Goal: Book appointment/travel/reservation

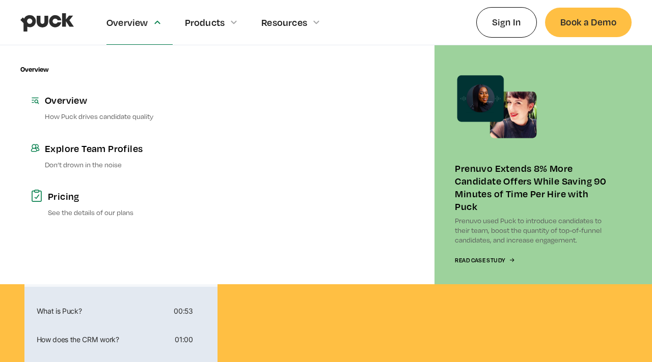
click at [152, 21] on div "Overview" at bounding box center [139, 22] width 66 height 44
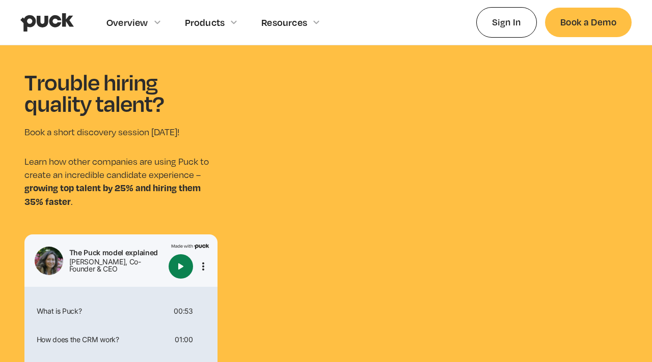
click at [152, 21] on div "Overview" at bounding box center [139, 22] width 66 height 44
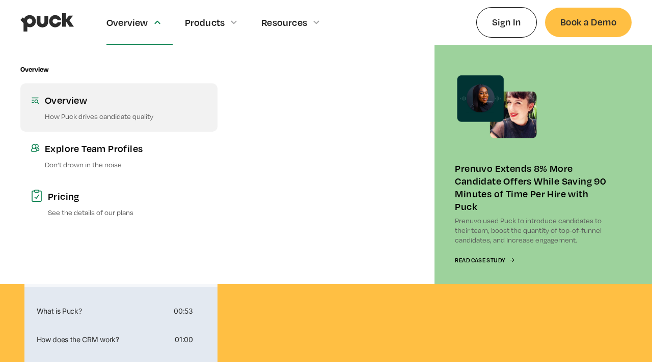
click at [101, 97] on div "Overview" at bounding box center [126, 100] width 162 height 13
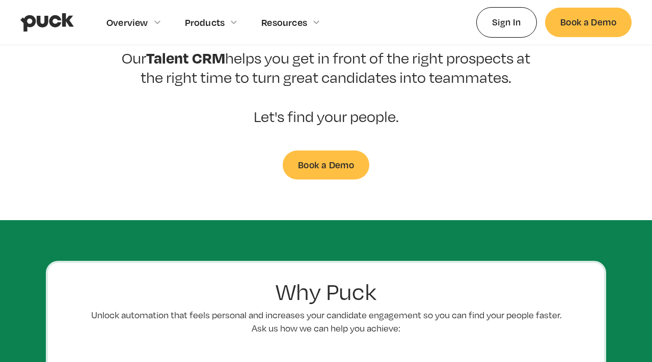
scroll to position [530, 0]
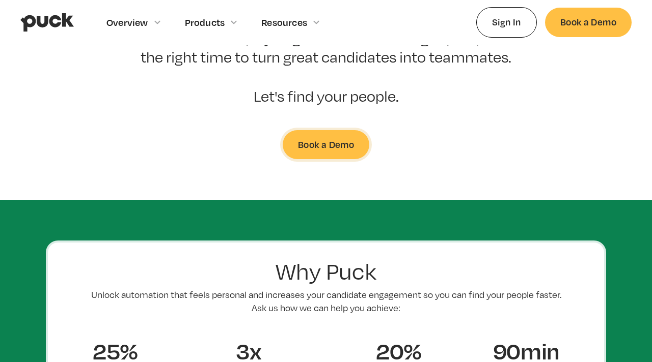
click at [329, 130] on link "Book a Demo" at bounding box center [326, 144] width 87 height 29
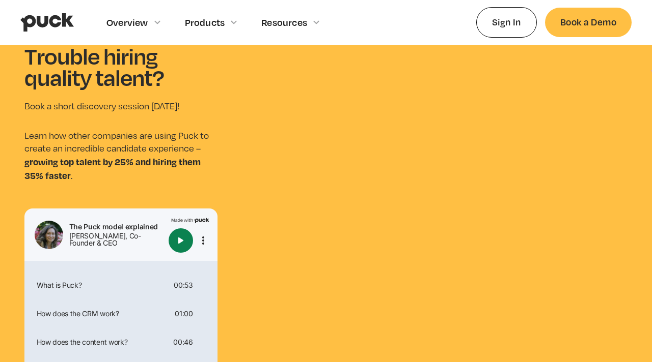
scroll to position [14, 0]
